Goal: Information Seeking & Learning: Learn about a topic

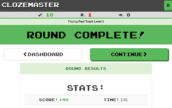
scroll to position [415, 0]
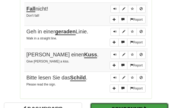
click at [93, 103] on button "Continue" at bounding box center [129, 109] width 78 height 12
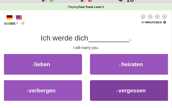
scroll to position [16, 0]
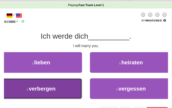
click at [68, 87] on button "3 . verbergen" at bounding box center [41, 88] width 82 height 21
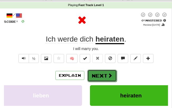
click at [91, 75] on button "Next" at bounding box center [102, 75] width 30 height 12
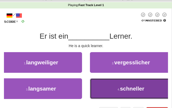
click at [98, 82] on button "4 . schneller" at bounding box center [131, 88] width 82 height 21
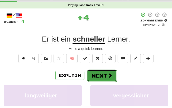
click at [99, 76] on button "Next" at bounding box center [102, 75] width 30 height 12
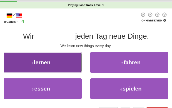
click at [77, 67] on button "1 . lernen" at bounding box center [41, 62] width 82 height 21
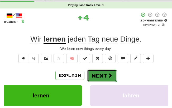
click at [91, 76] on button "Next" at bounding box center [102, 75] width 30 height 12
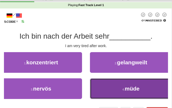
click at [99, 79] on button "4 . müde" at bounding box center [131, 88] width 82 height 21
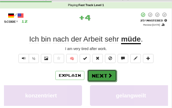
click at [99, 78] on button "Next" at bounding box center [102, 75] width 30 height 12
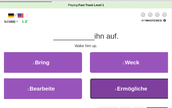
click at [102, 82] on button "4 . Ermögliche" at bounding box center [131, 88] width 82 height 21
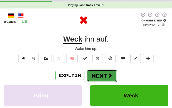
click at [101, 78] on button "Next" at bounding box center [102, 75] width 30 height 12
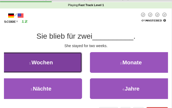
click at [78, 70] on button "1 . Wochen" at bounding box center [41, 62] width 82 height 21
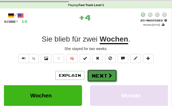
click at [89, 77] on button "Next" at bounding box center [102, 75] width 30 height 12
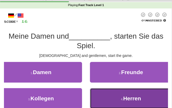
click at [98, 90] on button "4 . Herren" at bounding box center [131, 98] width 82 height 21
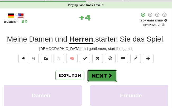
click at [94, 76] on button "Next" at bounding box center [102, 75] width 30 height 12
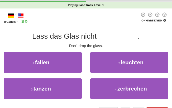
scroll to position [17, 0]
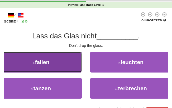
click at [59, 67] on button "1 . fallen" at bounding box center [41, 62] width 82 height 21
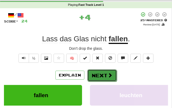
click at [92, 78] on button "Next" at bounding box center [102, 75] width 30 height 12
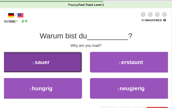
click at [64, 64] on button "1 . sauer" at bounding box center [41, 62] width 82 height 21
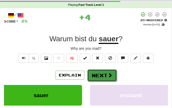
click at [97, 78] on button "Next" at bounding box center [102, 75] width 30 height 12
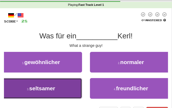
click at [77, 85] on button "3 . seltsamer" at bounding box center [41, 88] width 82 height 21
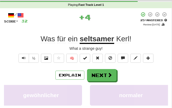
click at [91, 83] on div "Explain Next gewöhnlicher normaler seltsamer freundlicher Learn more: gewöhnlic…" at bounding box center [86, 107] width 164 height 76
click at [92, 81] on div "Explain Next gewöhnlicher normaler seltsamer freundlicher Learn more: gewöhnlic…" at bounding box center [86, 107] width 164 height 76
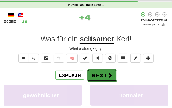
click at [94, 78] on button "Next" at bounding box center [102, 75] width 30 height 12
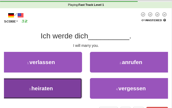
click at [75, 83] on button "3 . heiraten" at bounding box center [41, 88] width 82 height 21
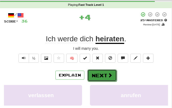
click at [90, 77] on button "Next" at bounding box center [102, 75] width 30 height 12
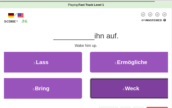
click at [102, 86] on button "4 . Weck" at bounding box center [131, 88] width 82 height 21
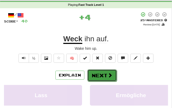
click at [100, 78] on button "Next" at bounding box center [102, 75] width 30 height 12
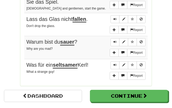
scroll to position [411, 0]
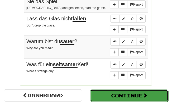
click at [116, 95] on button "Continue" at bounding box center [129, 95] width 78 height 12
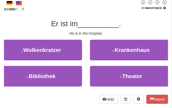
scroll to position [30, 0]
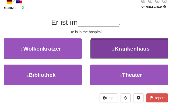
click at [105, 58] on button "2 . Krankenhaus" at bounding box center [131, 48] width 82 height 21
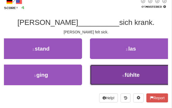
click at [112, 71] on button "4 . fühlte" at bounding box center [131, 74] width 82 height 21
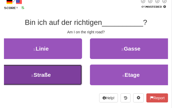
click at [59, 73] on button "3 . Straße" at bounding box center [41, 74] width 82 height 21
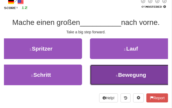
click at [101, 70] on button "4 . Bewegung" at bounding box center [131, 74] width 82 height 21
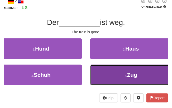
click at [108, 78] on button "4 . Zug" at bounding box center [131, 74] width 82 height 21
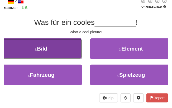
click at [70, 40] on button "1 . Bild" at bounding box center [41, 48] width 82 height 21
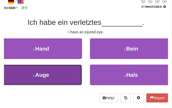
click at [66, 73] on button "3 . Auge" at bounding box center [41, 74] width 82 height 21
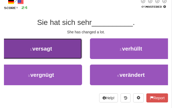
click at [59, 52] on button "1 . versagt" at bounding box center [41, 48] width 82 height 21
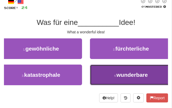
click at [98, 76] on button "4 . wunderbare" at bounding box center [131, 74] width 82 height 21
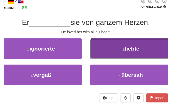
click at [107, 51] on button "2 . liebte" at bounding box center [131, 48] width 82 height 21
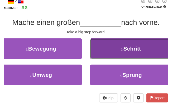
click at [104, 58] on button "2 . Schritt" at bounding box center [131, 48] width 82 height 21
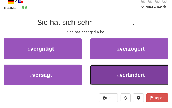
click at [105, 66] on button "4 . verändert" at bounding box center [131, 74] width 82 height 21
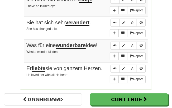
scroll to position [415, 0]
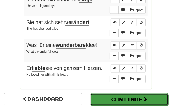
click at [113, 93] on button "Continue" at bounding box center [129, 99] width 78 height 12
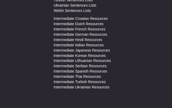
scroll to position [31, 0]
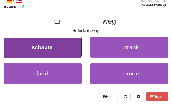
click at [73, 56] on button "1 . schaute" at bounding box center [41, 47] width 82 height 21
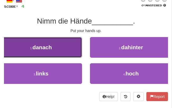
click at [66, 53] on button "1 . danach" at bounding box center [41, 47] width 82 height 21
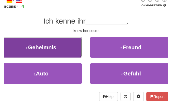
click at [63, 55] on button "1 . Geheimnis" at bounding box center [41, 47] width 82 height 21
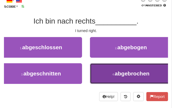
click at [109, 64] on button "4 . abgebrochen" at bounding box center [131, 73] width 82 height 21
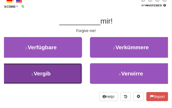
click at [76, 69] on button "3 . Vergib" at bounding box center [41, 73] width 82 height 21
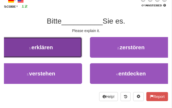
click at [66, 53] on button "1 . erklären" at bounding box center [41, 47] width 82 height 21
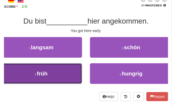
click at [72, 70] on button "3 . früh" at bounding box center [41, 73] width 82 height 21
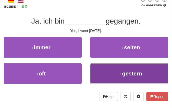
click at [99, 70] on button "4 . gestern" at bounding box center [131, 73] width 82 height 21
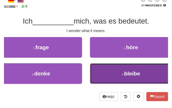
click at [113, 69] on button "4 . bleibe" at bounding box center [131, 73] width 82 height 21
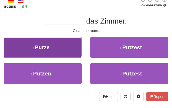
click at [61, 53] on button "1 . Putze" at bounding box center [41, 47] width 82 height 21
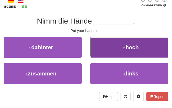
click at [116, 41] on button "2 . hoch" at bounding box center [131, 47] width 82 height 21
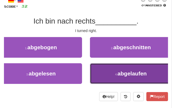
click at [122, 68] on button "4 . abgelaufen" at bounding box center [131, 73] width 82 height 21
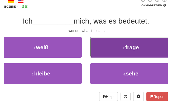
click at [115, 55] on button "2 . frage" at bounding box center [131, 47] width 82 height 21
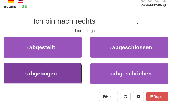
click at [66, 82] on button "3 . abgebogen" at bounding box center [41, 73] width 82 height 21
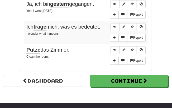
scroll to position [433, 0]
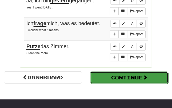
click at [97, 74] on button "Continue" at bounding box center [129, 78] width 78 height 12
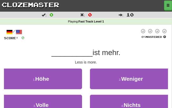
scroll to position [33, 0]
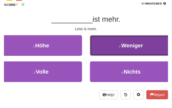
click at [118, 48] on button "2 . Weniger" at bounding box center [131, 45] width 82 height 21
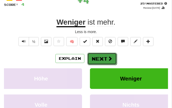
click at [109, 58] on span at bounding box center [110, 58] width 5 height 5
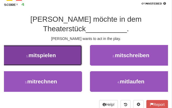
click at [75, 45] on button "1 . mitspielen" at bounding box center [41, 55] width 82 height 21
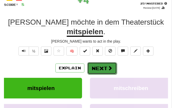
click at [97, 62] on button "Next" at bounding box center [102, 68] width 30 height 12
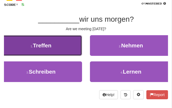
click at [75, 54] on button "1 . Treffen" at bounding box center [41, 45] width 82 height 21
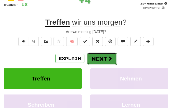
click at [94, 63] on button "Next" at bounding box center [102, 59] width 30 height 12
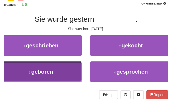
click at [78, 68] on button "3 . geboren" at bounding box center [41, 71] width 82 height 21
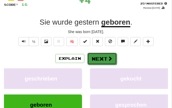
click at [103, 57] on button "Next" at bounding box center [102, 59] width 30 height 12
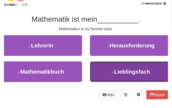
click at [107, 66] on button "4 . Lieblingsfach" at bounding box center [131, 71] width 82 height 21
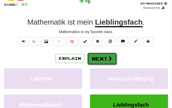
click at [106, 62] on button "Next" at bounding box center [102, 59] width 30 height 12
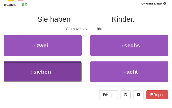
click at [75, 70] on button "3 . sieben" at bounding box center [41, 71] width 82 height 21
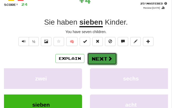
click at [102, 57] on button "Next" at bounding box center [102, 59] width 30 height 12
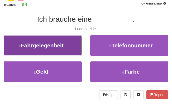
click at [74, 49] on button "1 . Fahrgelegenheit" at bounding box center [41, 45] width 82 height 21
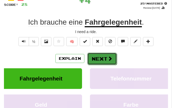
click at [97, 55] on button "Next" at bounding box center [102, 59] width 30 height 12
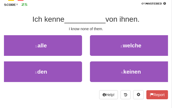
click at [99, 59] on div "2 . welche" at bounding box center [131, 48] width 90 height 26
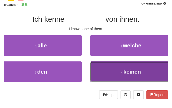
click at [100, 61] on button "4 . keinen" at bounding box center [131, 71] width 82 height 21
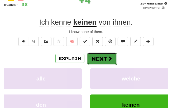
click at [103, 58] on button "Next" at bounding box center [102, 59] width 30 height 12
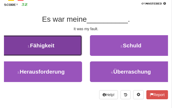
click at [71, 52] on button "1 . Fähigkeit" at bounding box center [41, 45] width 82 height 21
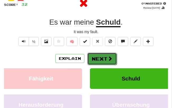
click at [91, 63] on button "Next" at bounding box center [102, 59] width 30 height 12
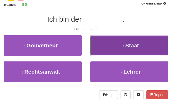
click at [98, 51] on button "2 . Staat" at bounding box center [131, 45] width 82 height 21
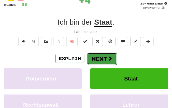
click at [99, 59] on button "Next" at bounding box center [102, 59] width 30 height 12
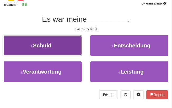
click at [66, 48] on button "1 . Schuld" at bounding box center [41, 45] width 82 height 21
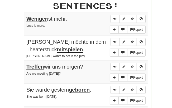
scroll to position [255, 0]
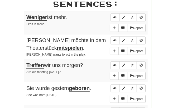
click at [71, 49] on div "[PERSON_NAME] möchte in dem Theaterstück mitspielen ." at bounding box center [85, 43] width 119 height 15
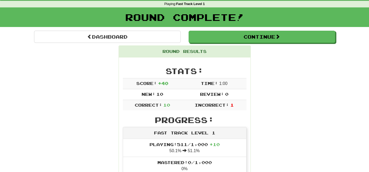
scroll to position [22, 0]
